Goal: Navigation & Orientation: Find specific page/section

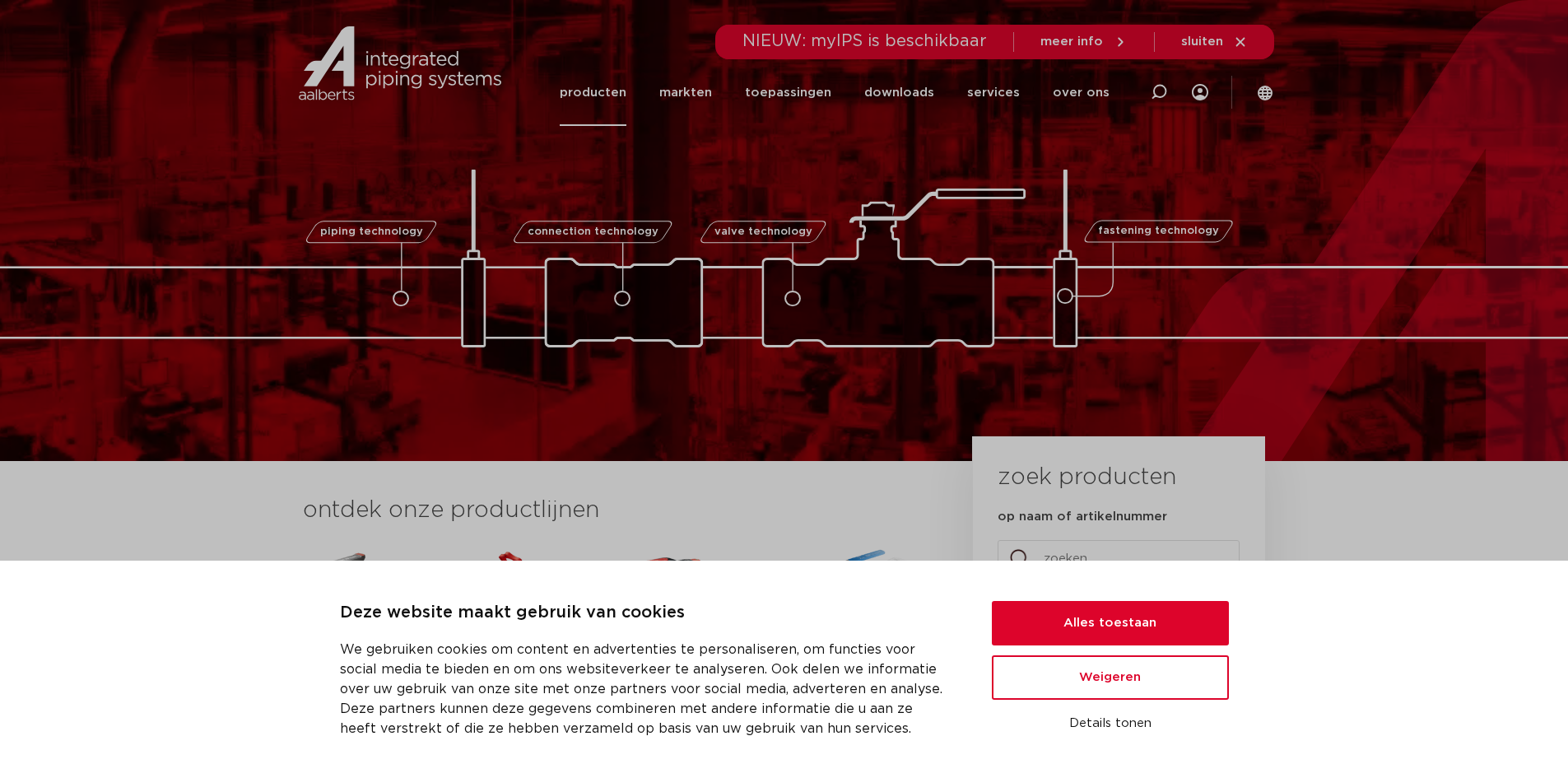
click at [626, 93] on link "producten" at bounding box center [593, 93] width 67 height 67
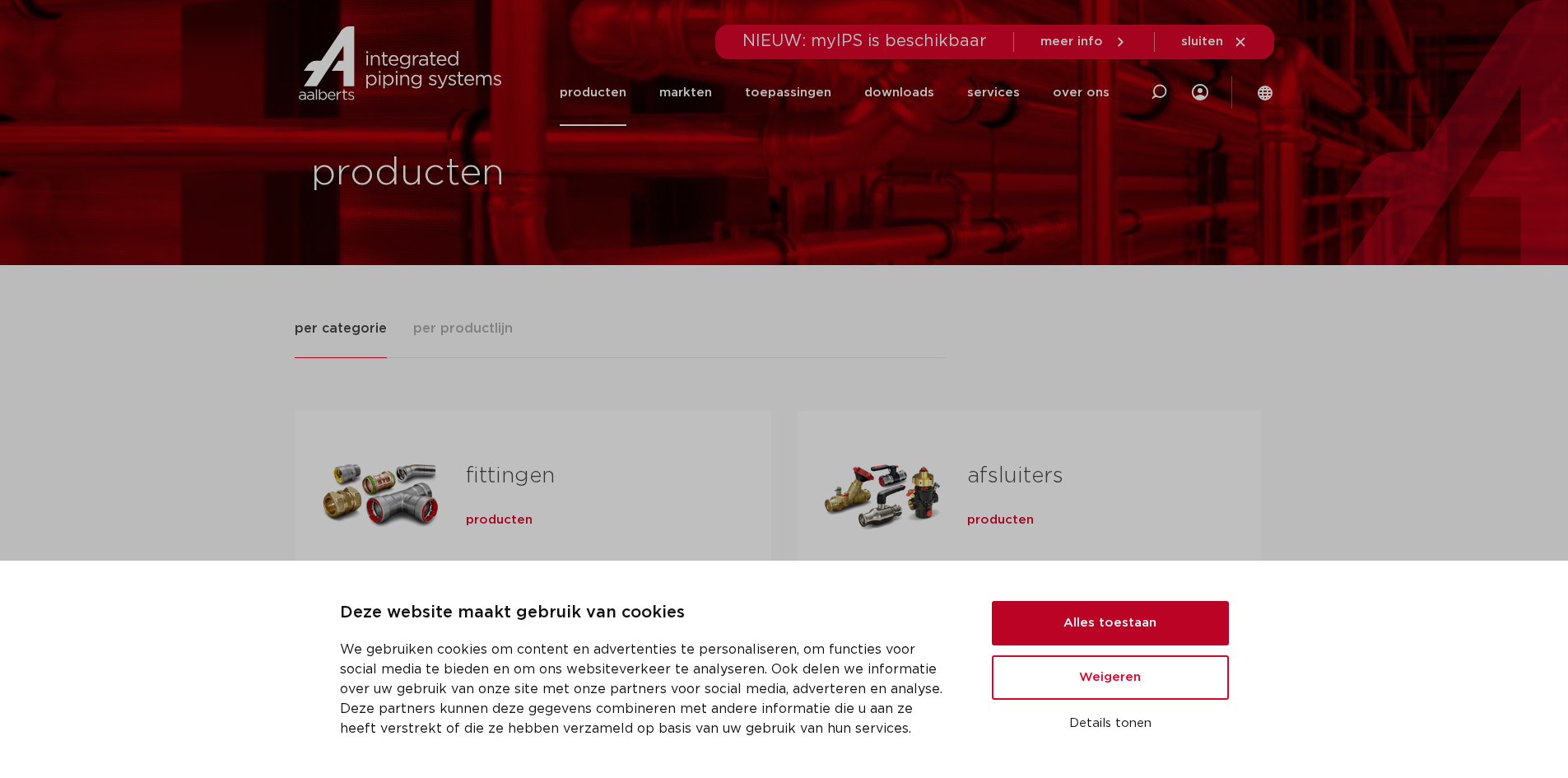
click at [1174, 622] on button "Alles toestaan" at bounding box center [1110, 623] width 237 height 45
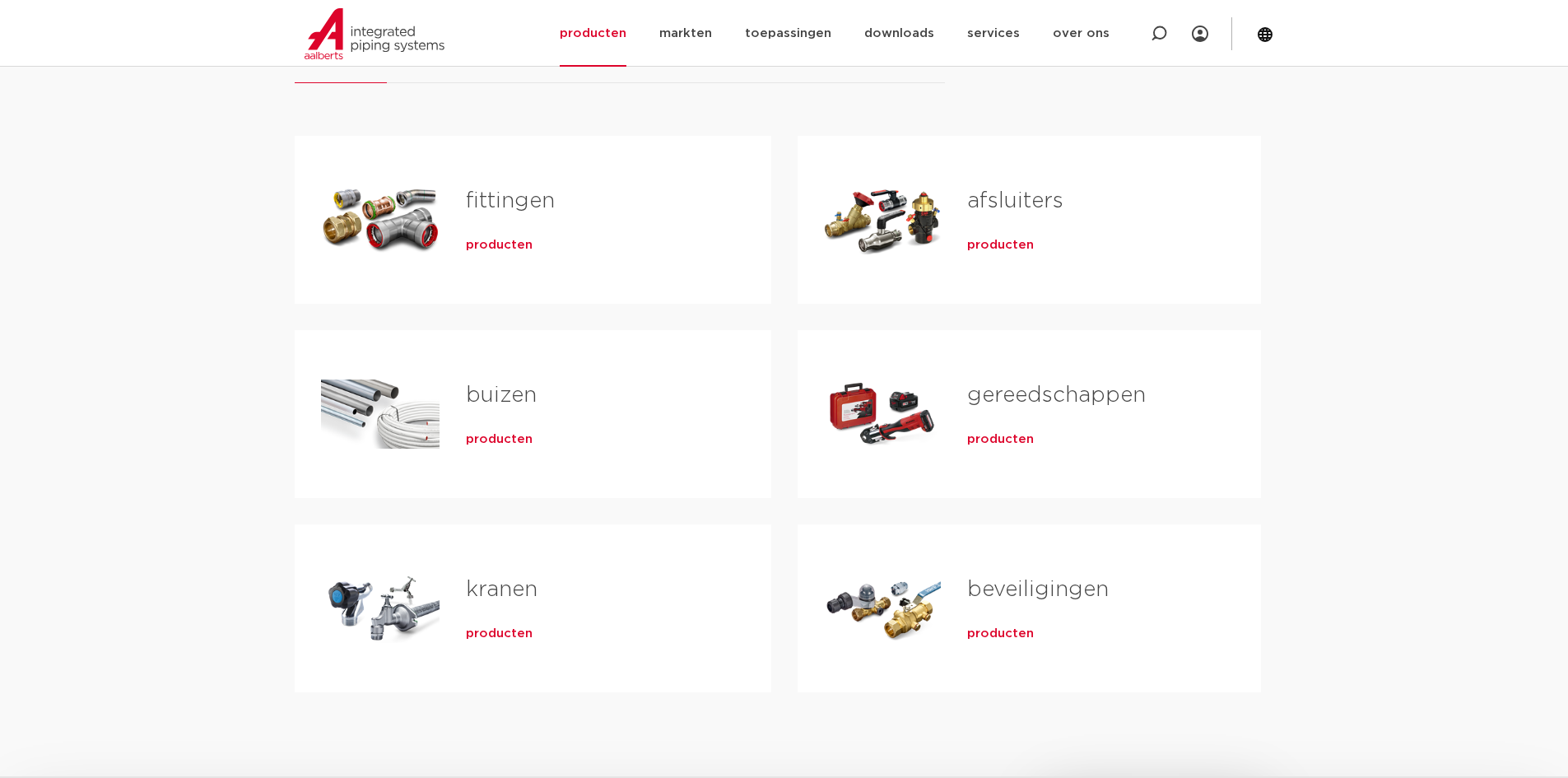
scroll to position [247, 0]
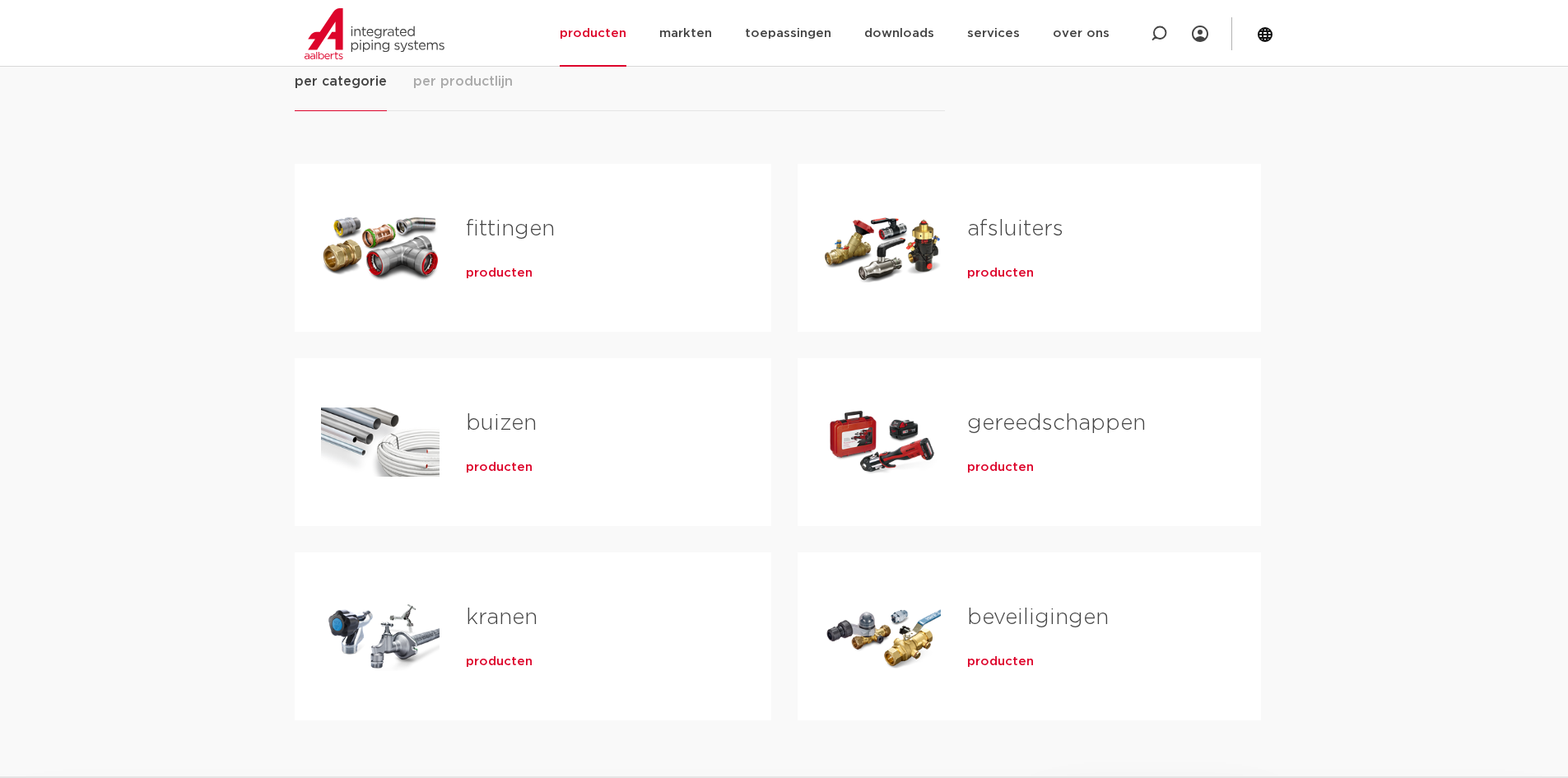
click at [499, 270] on span "producten" at bounding box center [499, 273] width 67 height 16
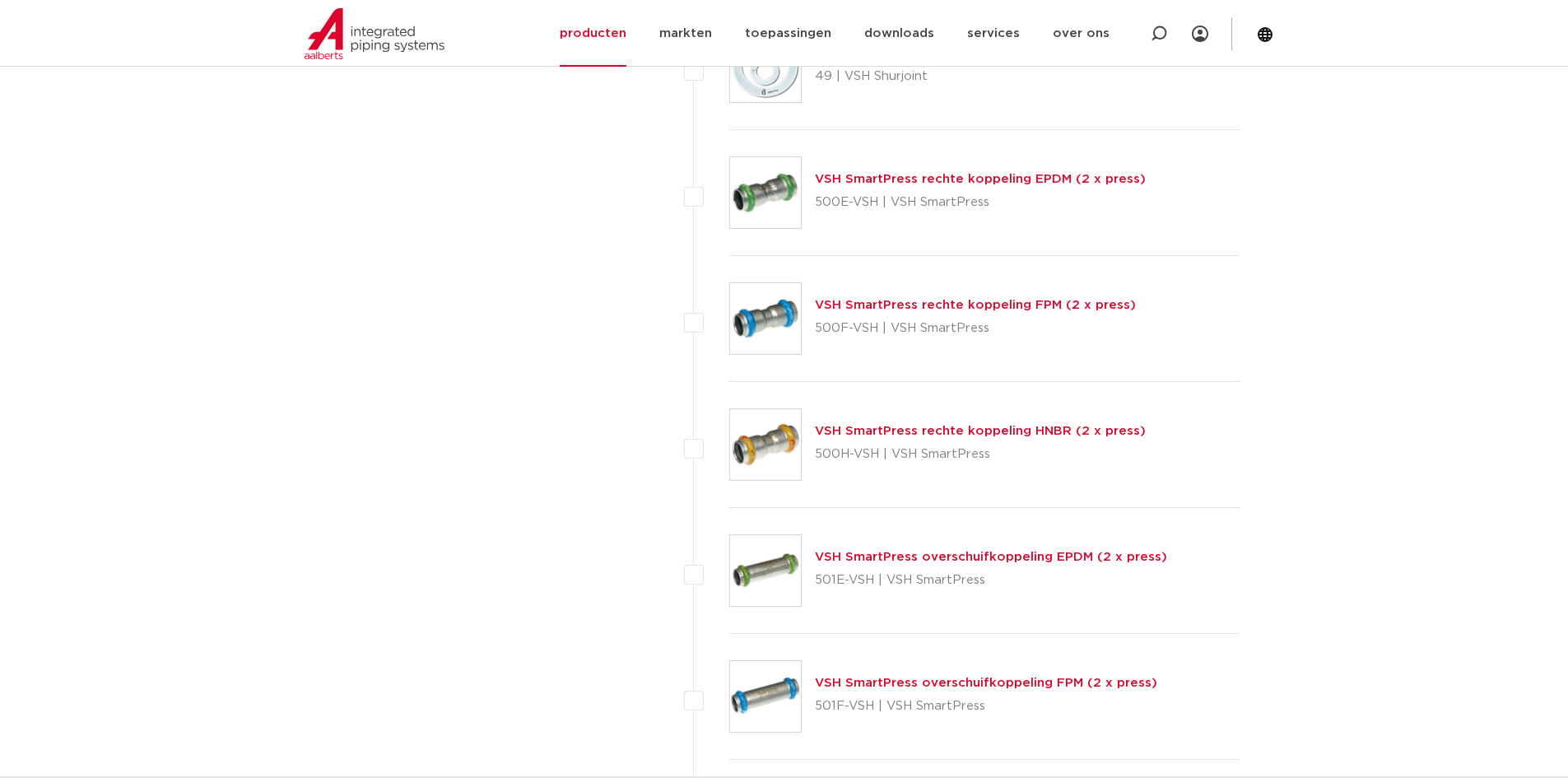
scroll to position [3871, 0]
